Goal: Information Seeking & Learning: Learn about a topic

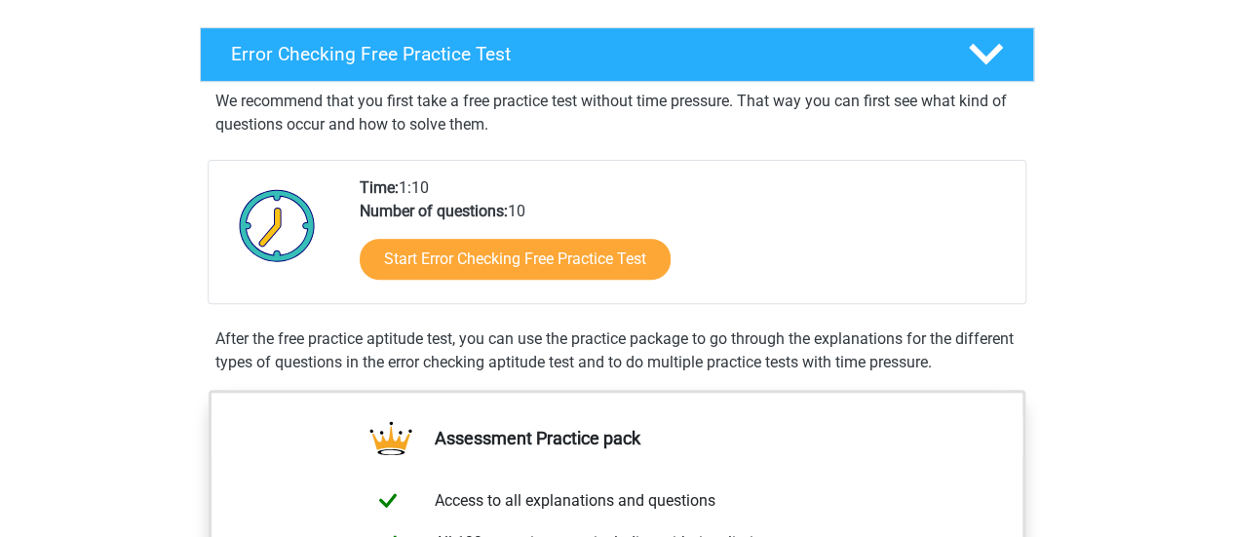
scroll to position [294, 0]
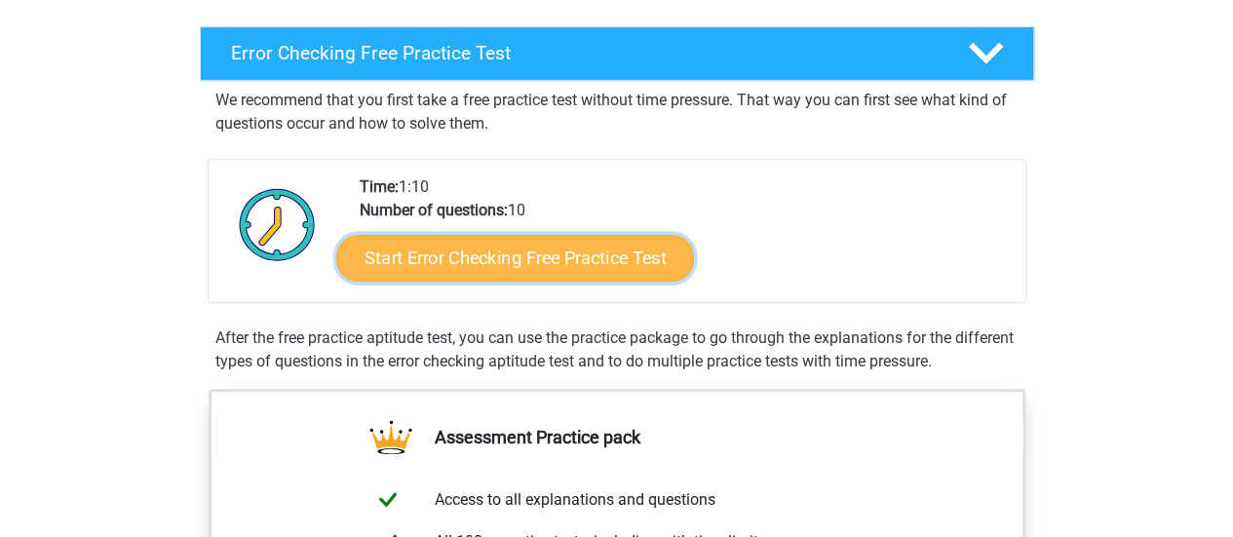
click at [542, 260] on link "Start Error Checking Free Practice Test" at bounding box center [515, 258] width 358 height 47
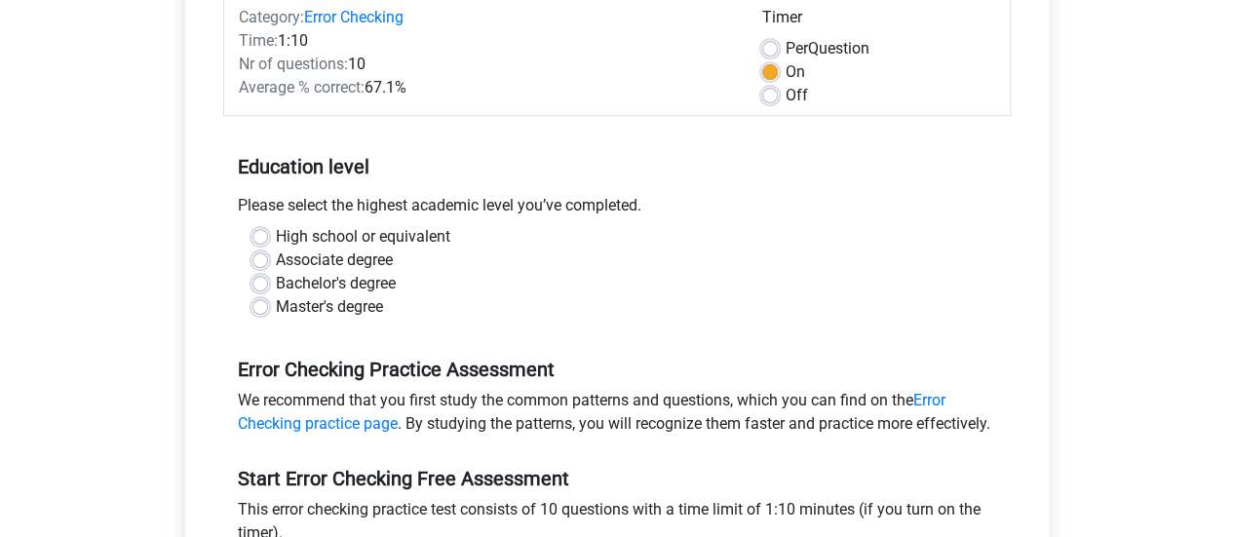
scroll to position [266, 0]
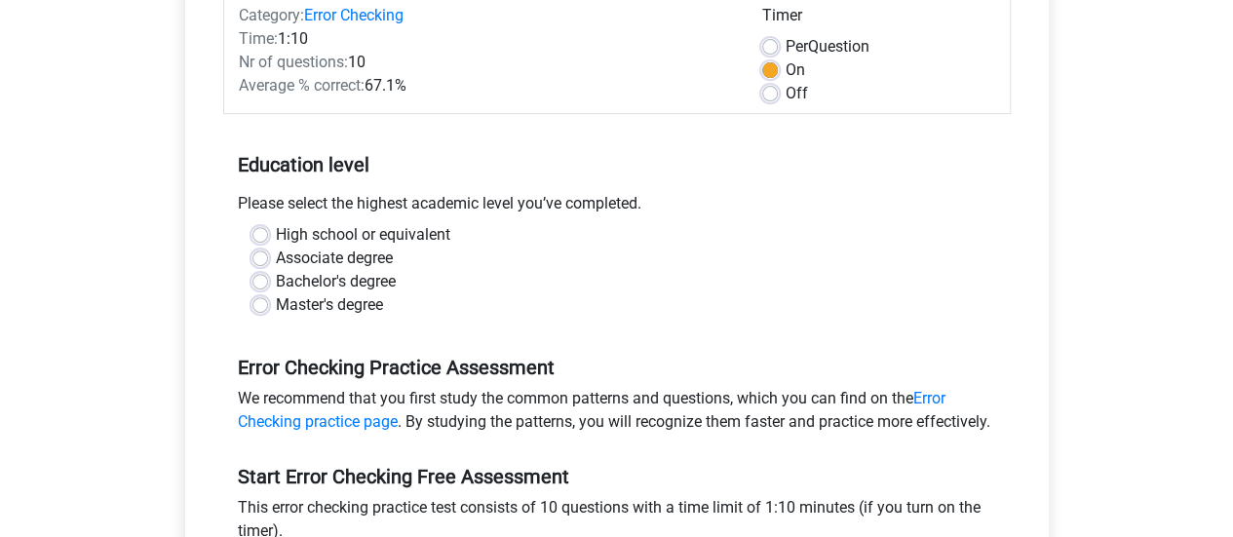
click at [388, 237] on label "High school or equivalent" at bounding box center [363, 234] width 174 height 23
click at [268, 237] on input "High school or equivalent" at bounding box center [260, 232] width 16 height 19
radio input "true"
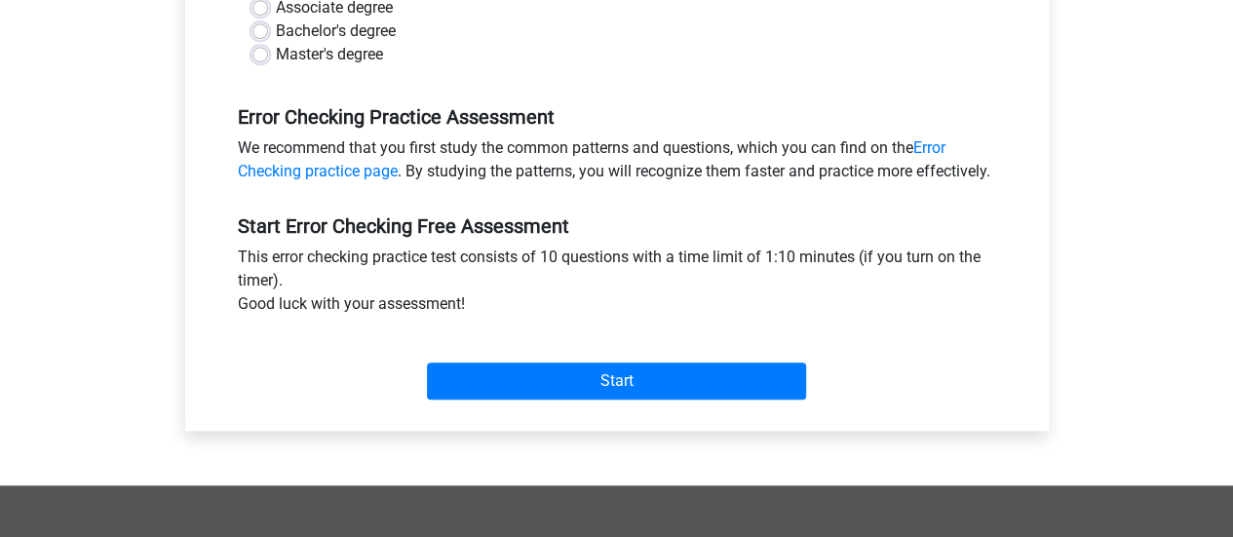
scroll to position [529, 0]
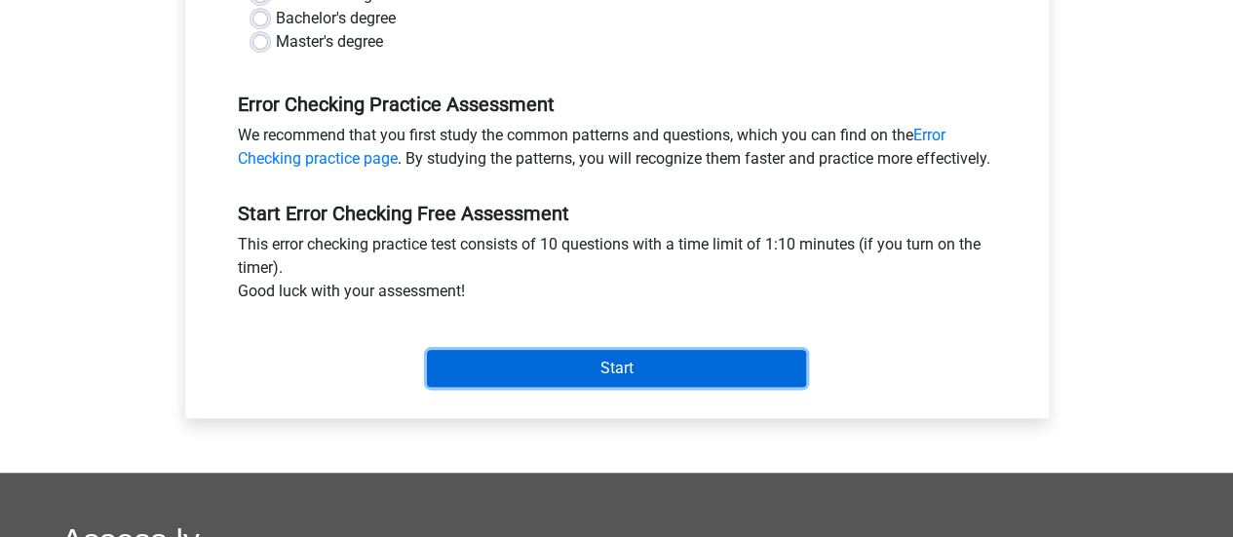
click at [566, 385] on input "Start" at bounding box center [616, 368] width 379 height 37
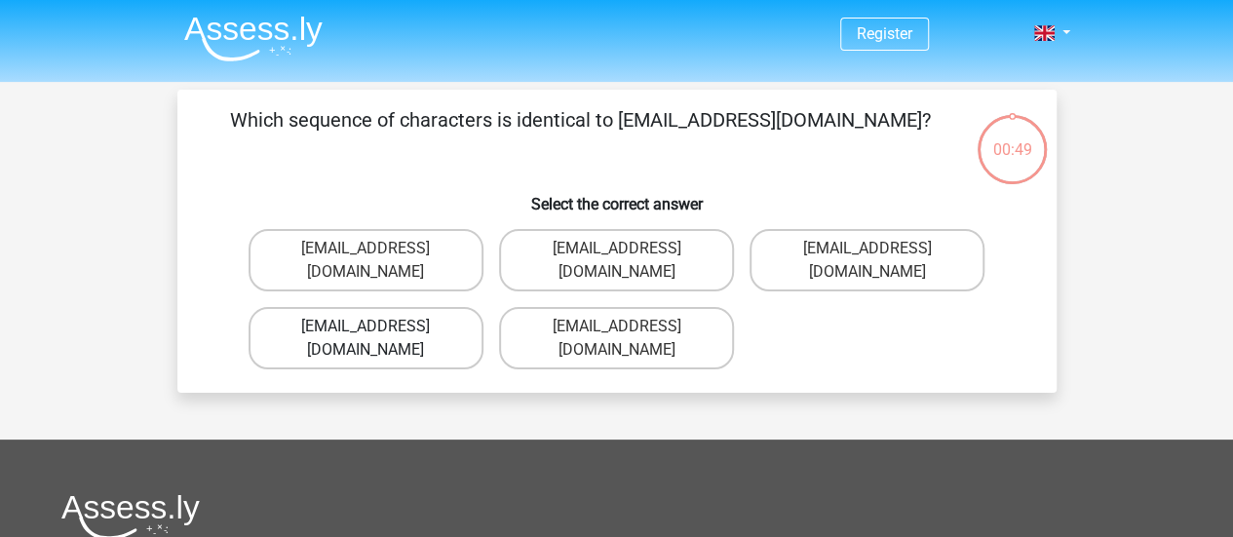
click at [381, 310] on label "[EMAIL_ADDRESS][DOMAIN_NAME]" at bounding box center [366, 338] width 235 height 62
click at [378, 327] on input "[EMAIL_ADDRESS][DOMAIN_NAME]" at bounding box center [372, 333] width 13 height 13
radio input "true"
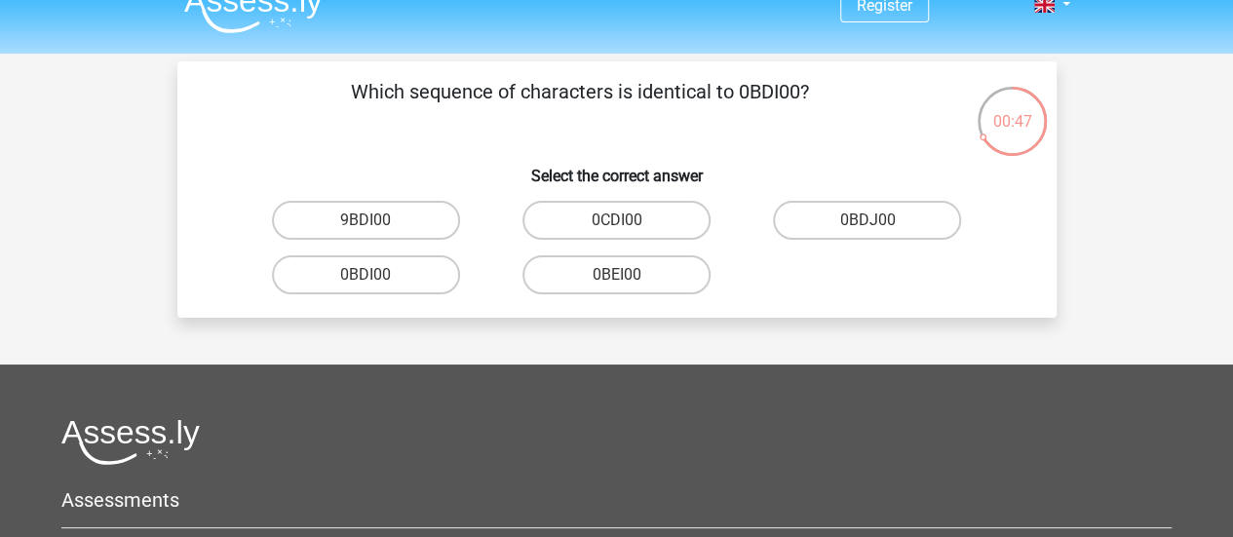
scroll to position [26, 0]
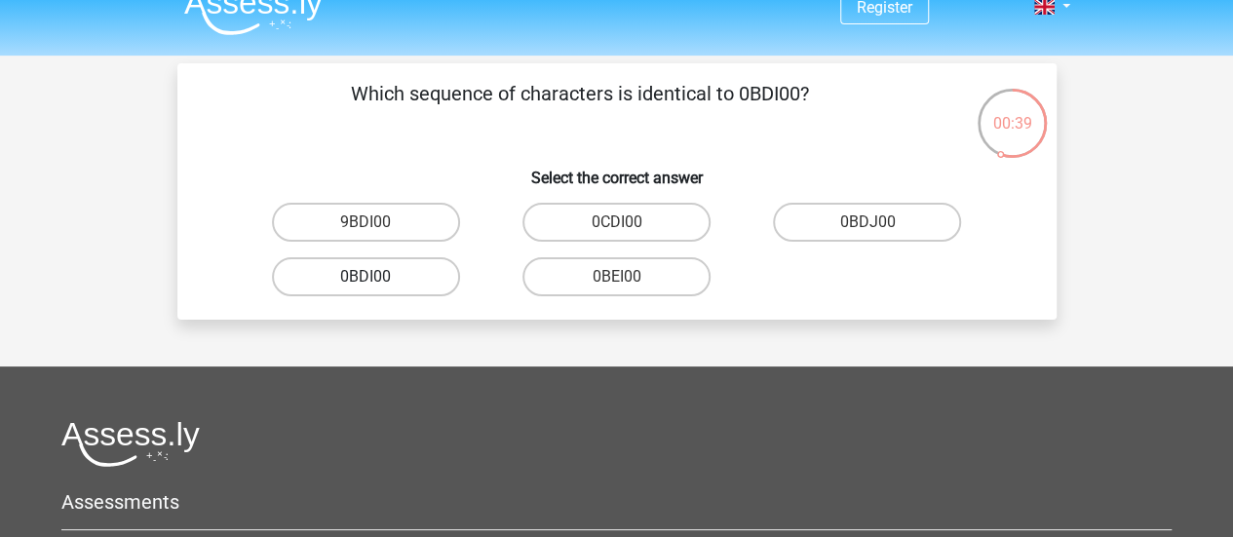
click at [422, 278] on label "0BDI00" at bounding box center [366, 276] width 188 height 39
click at [378, 278] on input "0BDI00" at bounding box center [372, 283] width 13 height 13
radio input "true"
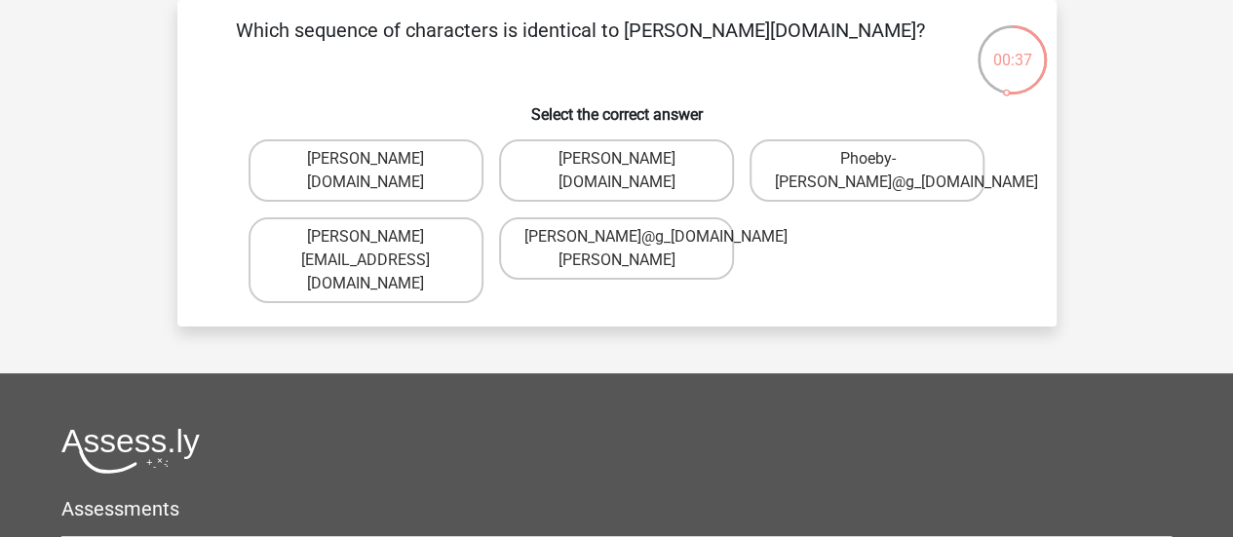
scroll to position [2, 0]
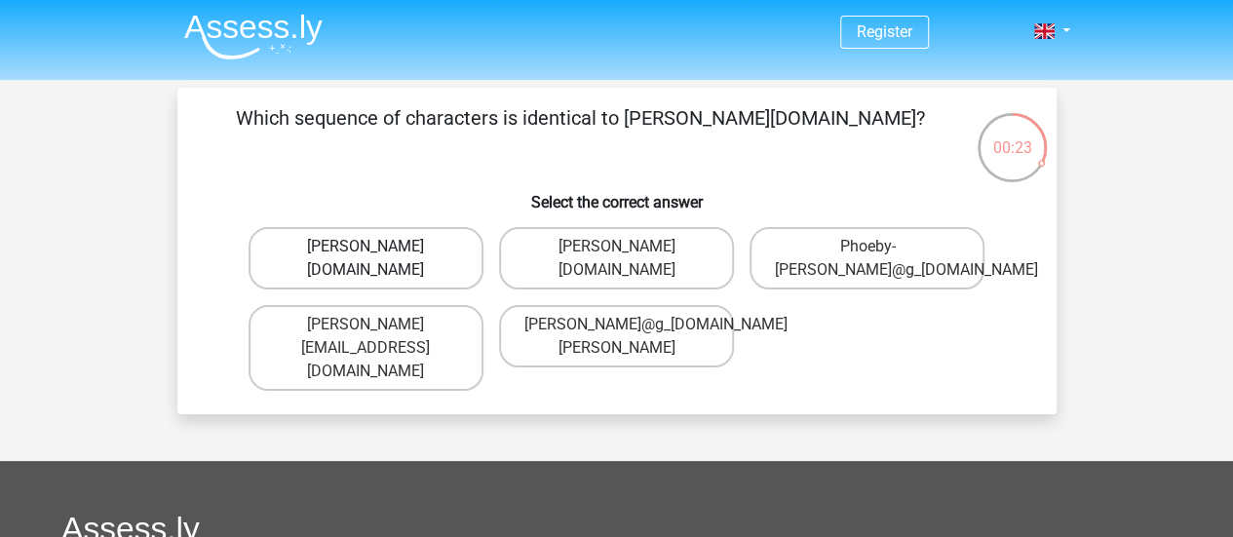
click at [413, 269] on label "Phoebe-Patterson@g_mail.gr" at bounding box center [366, 258] width 235 height 62
click at [378, 259] on input "Phoebe-Patterson@g_mail.gr" at bounding box center [372, 253] width 13 height 13
radio input "true"
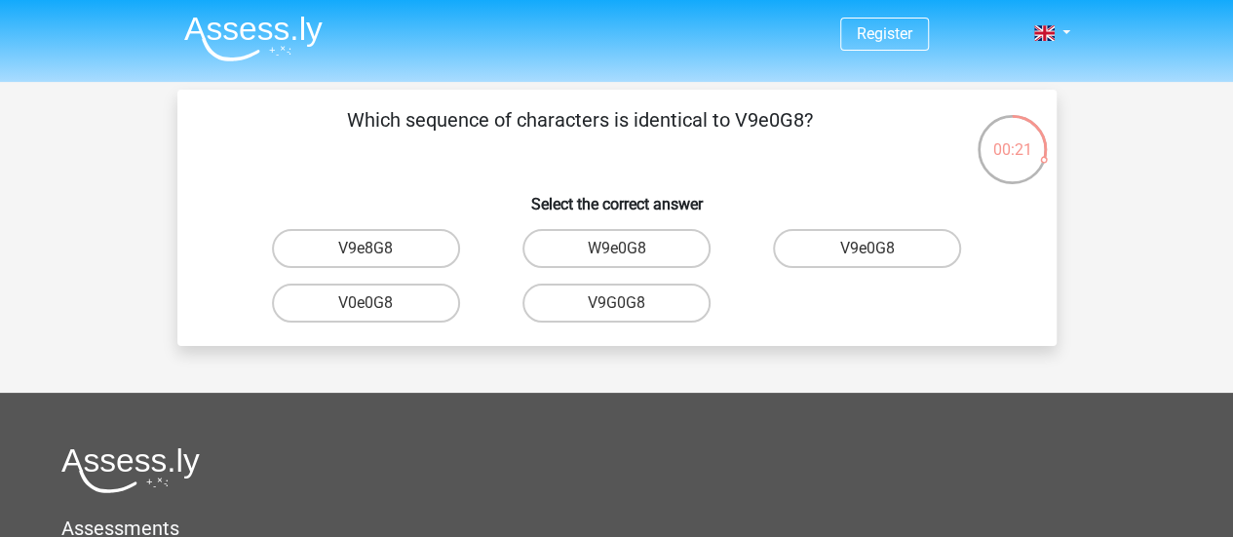
scroll to position [1, 0]
click at [906, 253] on label "V9e0G8" at bounding box center [867, 247] width 188 height 39
click at [880, 253] on input "V9e0G8" at bounding box center [873, 254] width 13 height 13
radio input "true"
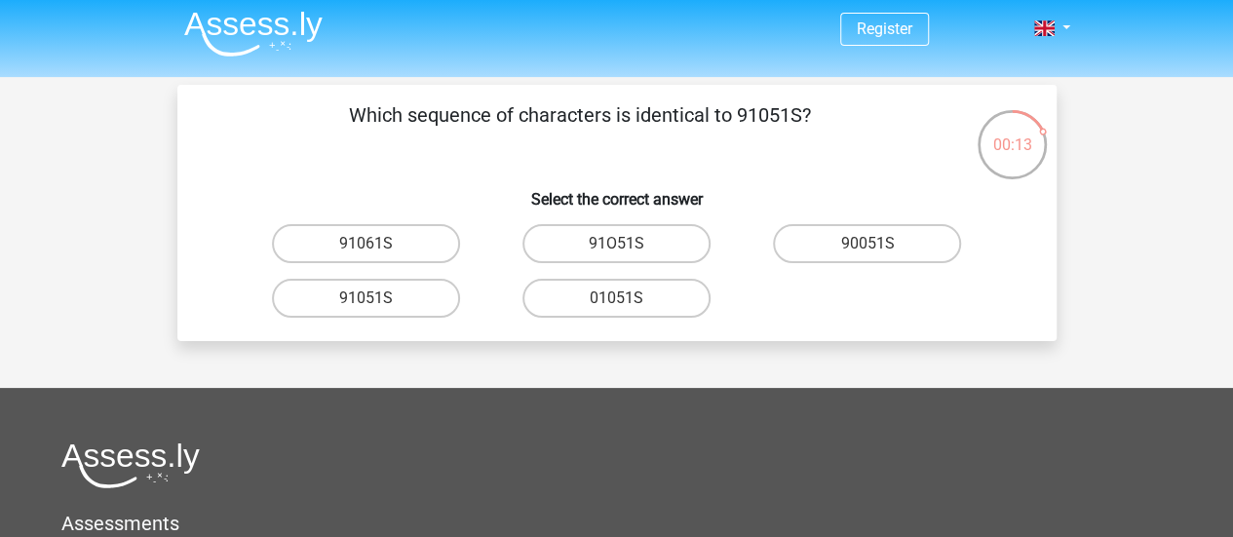
scroll to position [4, 0]
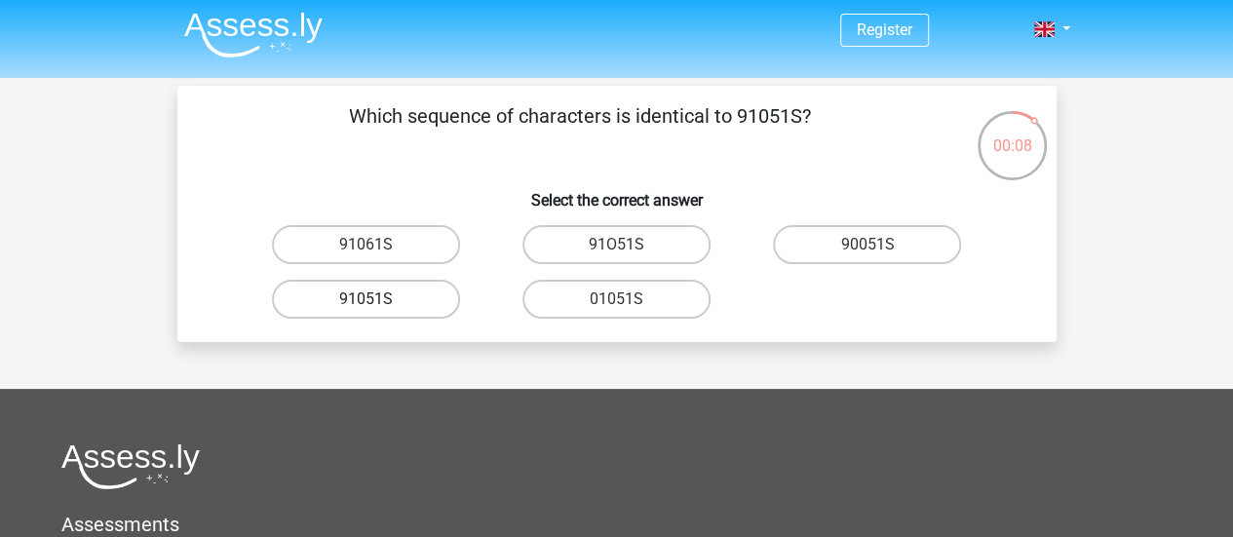
click at [417, 303] on label "91051S" at bounding box center [366, 299] width 188 height 39
click at [378, 303] on input "91051S" at bounding box center [372, 305] width 13 height 13
radio input "true"
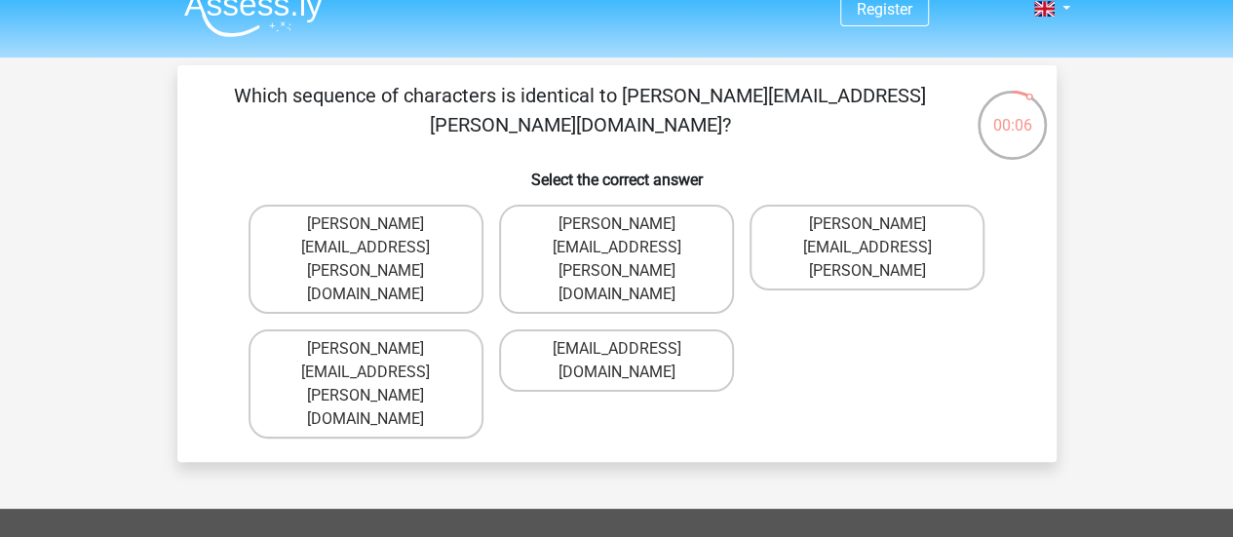
scroll to position [22, 0]
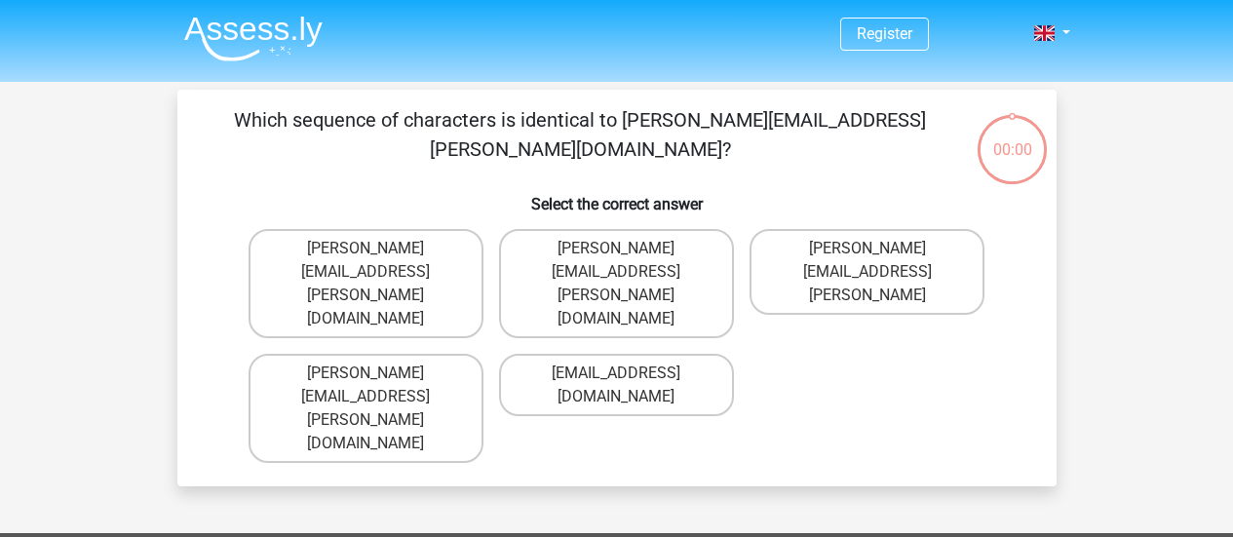
scroll to position [22, 0]
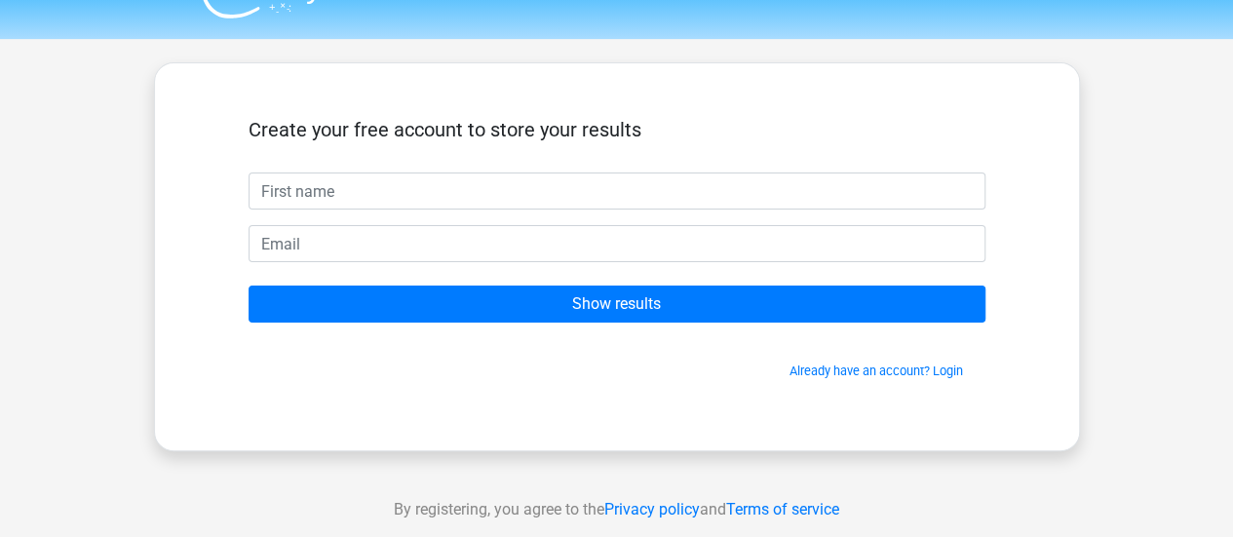
scroll to position [78, 0]
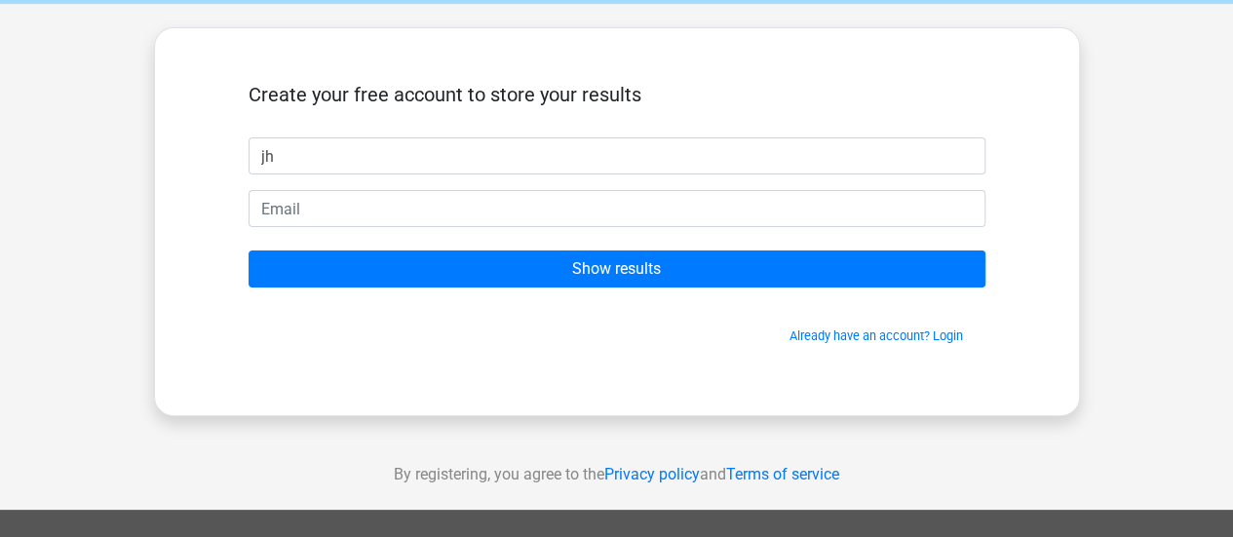
type input "jh"
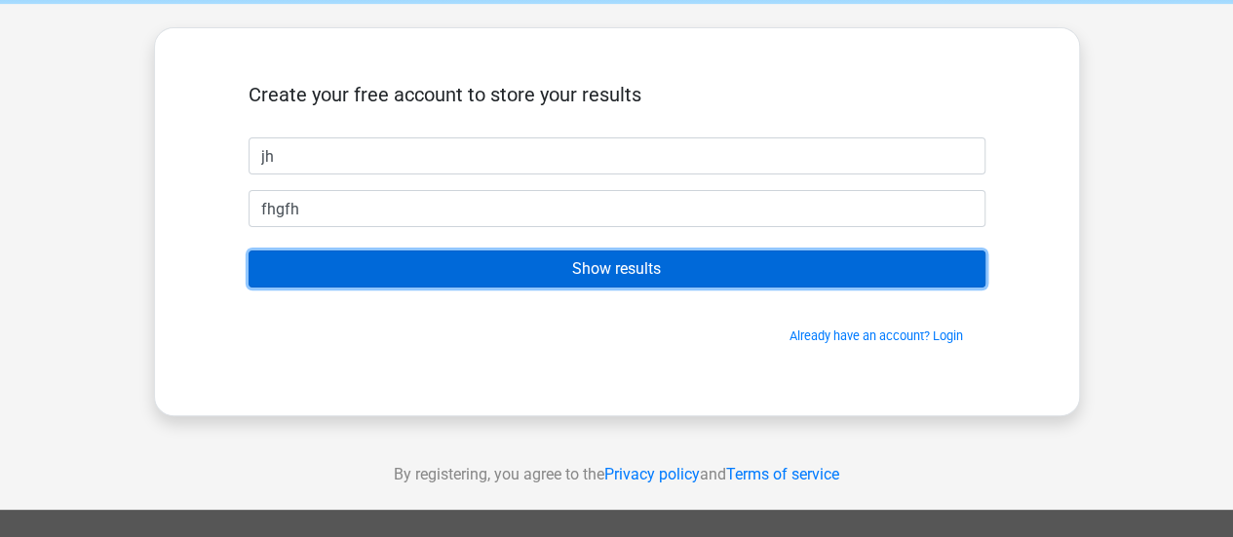
click at [497, 278] on input "Show results" at bounding box center [617, 268] width 737 height 37
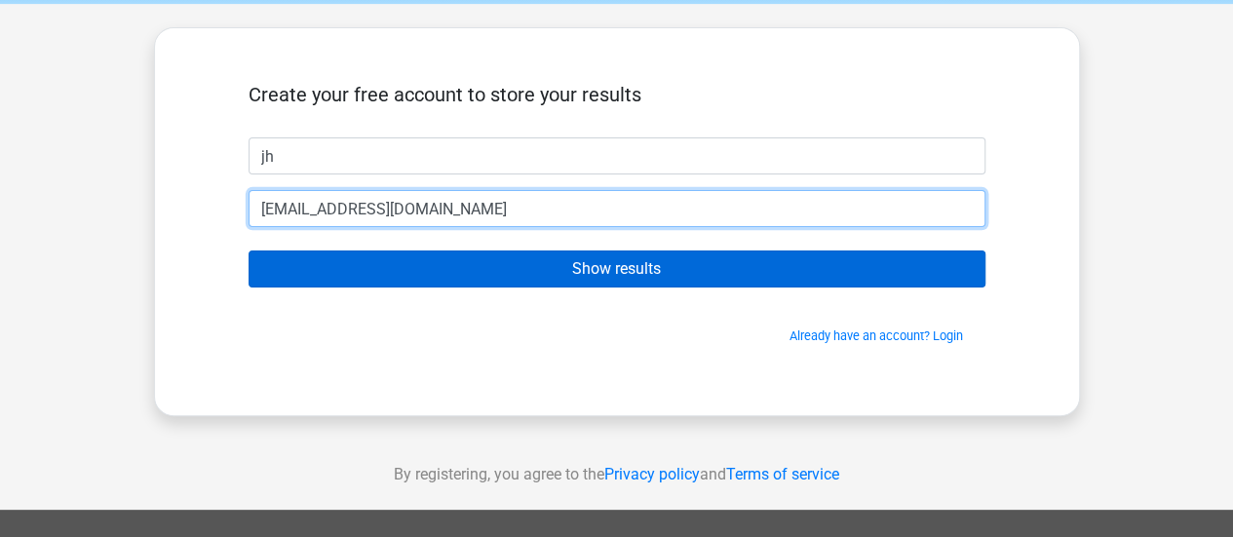
type input "[EMAIL_ADDRESS][DOMAIN_NAME]"
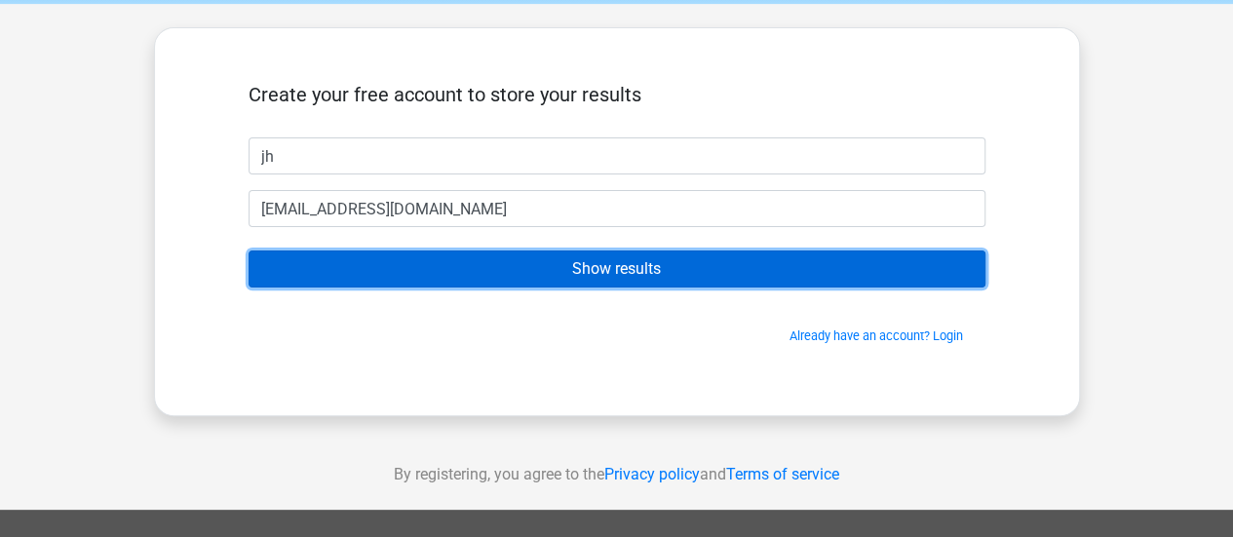
click at [581, 274] on input "Show results" at bounding box center [617, 268] width 737 height 37
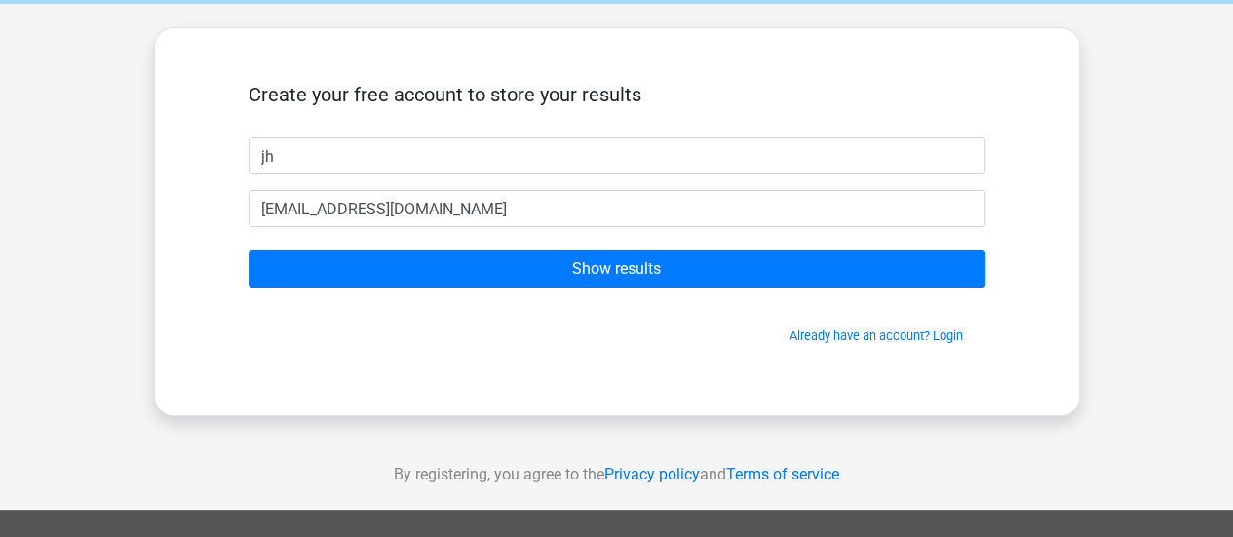
scroll to position [0, 0]
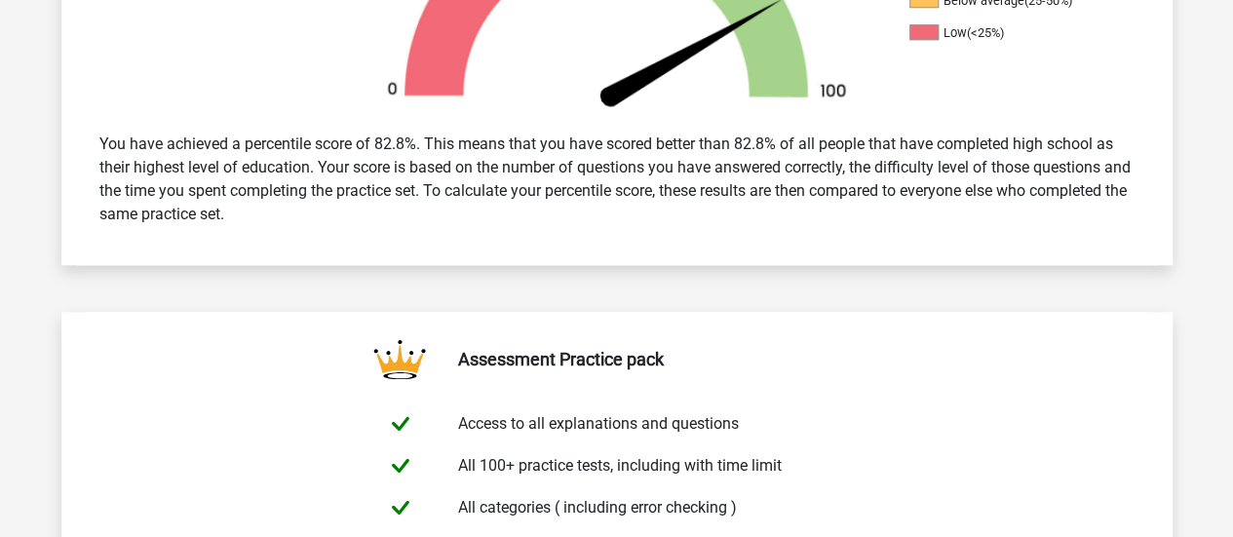
scroll to position [426, 0]
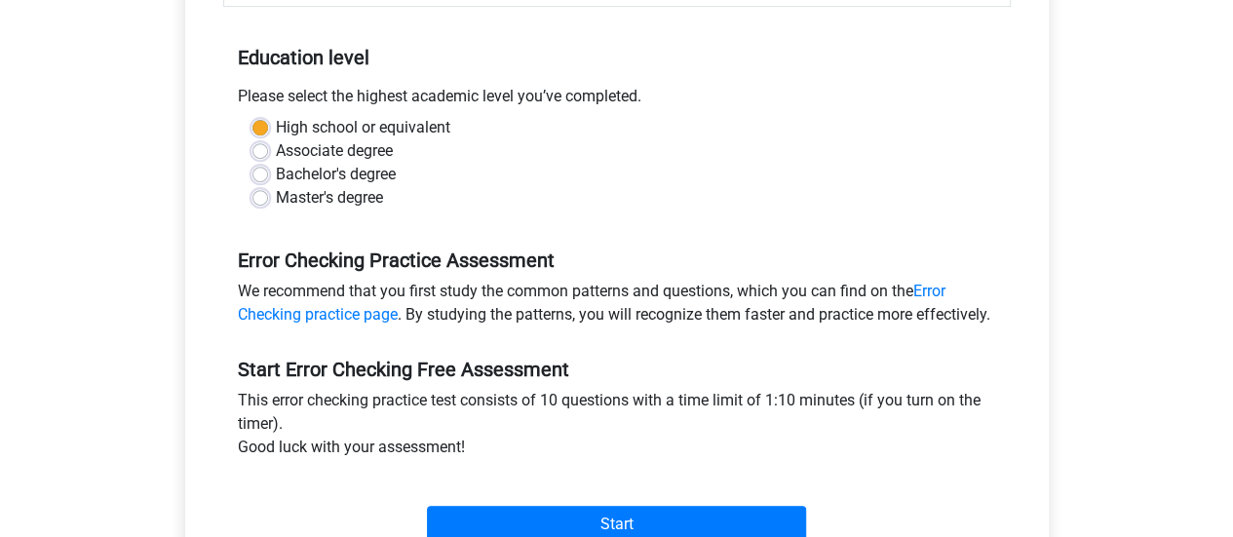
scroll to position [372, 0]
click at [354, 183] on label "Bachelor's degree" at bounding box center [336, 175] width 120 height 23
click at [268, 183] on input "Bachelor's degree" at bounding box center [260, 173] width 16 height 19
radio input "true"
click at [366, 206] on label "Master's degree" at bounding box center [329, 198] width 107 height 23
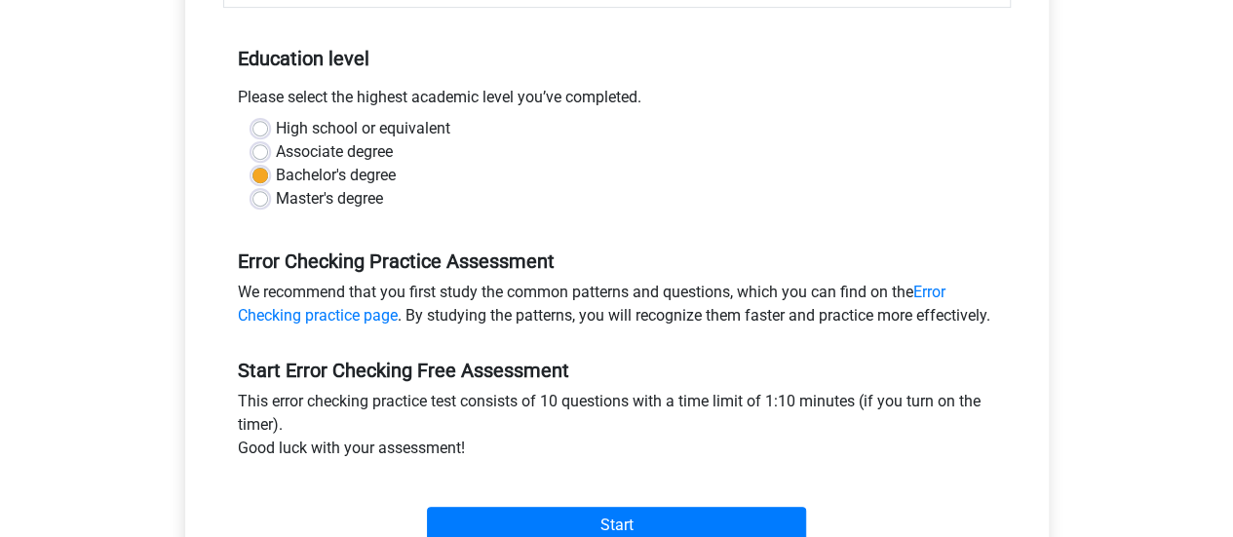
click at [268, 206] on input "Master's degree" at bounding box center [260, 196] width 16 height 19
radio input "true"
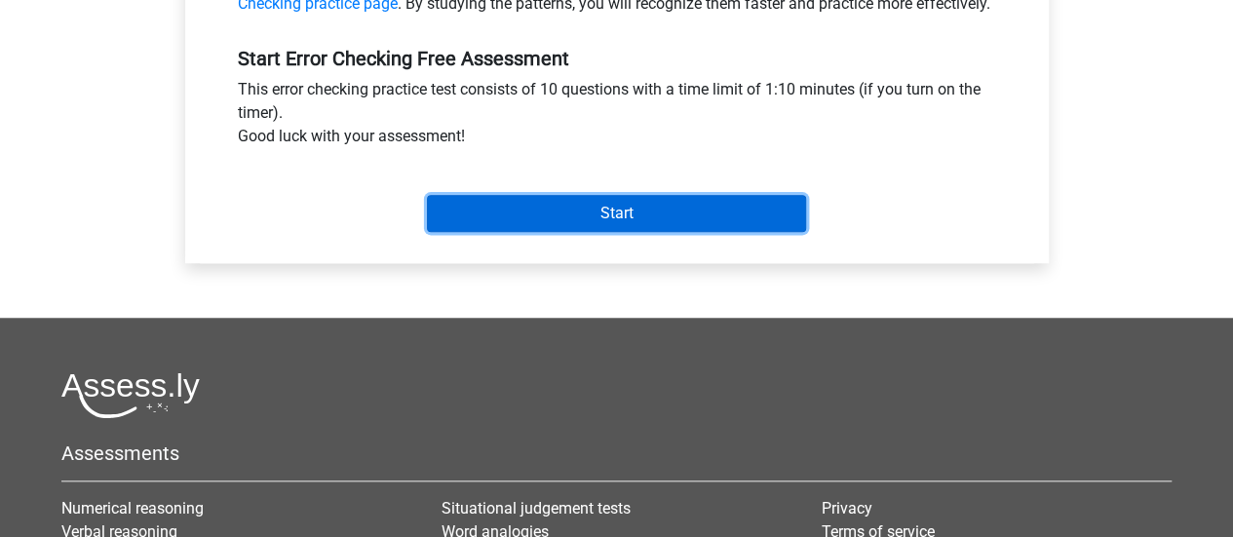
click at [614, 232] on input "Start" at bounding box center [616, 213] width 379 height 37
